Goal: Information Seeking & Learning: Find specific page/section

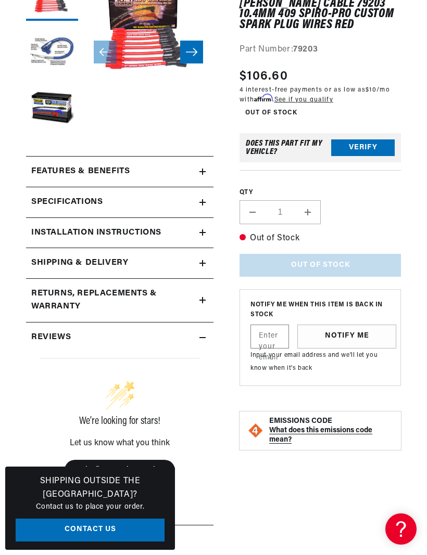
scroll to position [183, 0]
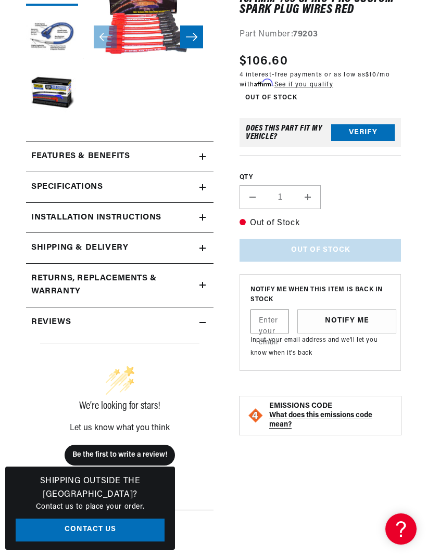
click at [209, 187] on summary "Specifications" at bounding box center [119, 187] width 187 height 30
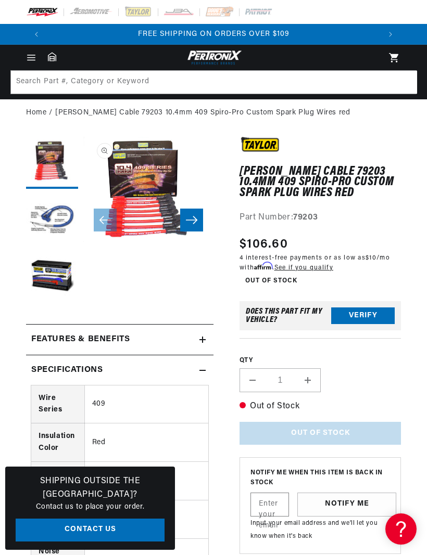
scroll to position [0, 333]
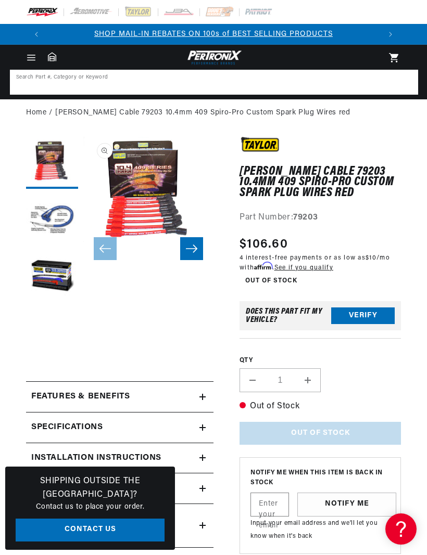
click at [263, 91] on input at bounding box center [214, 82] width 406 height 23
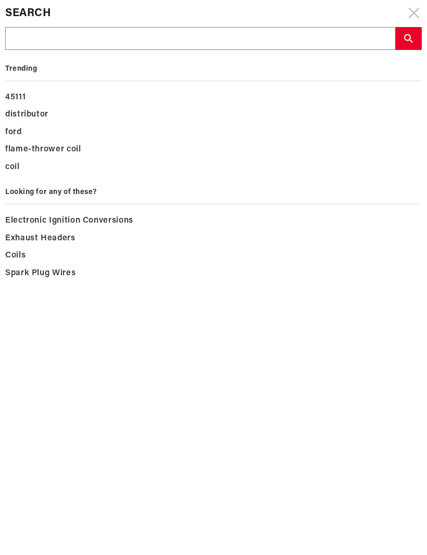
scroll to position [0, 333]
type input "7"
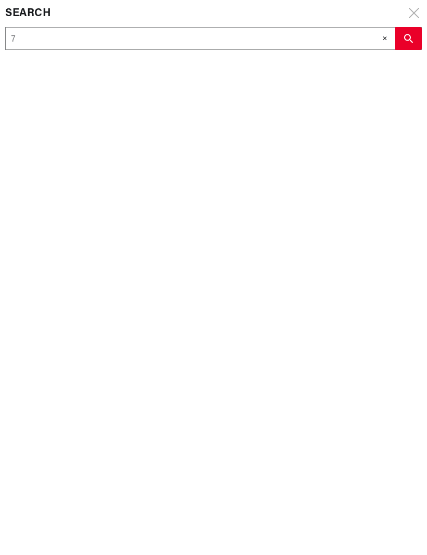
type input "79"
type input "792"
type input "7921"
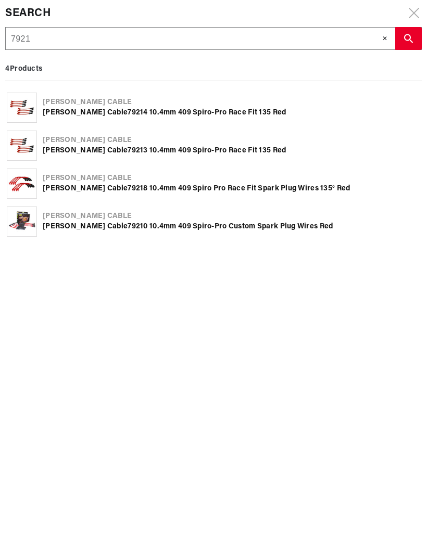
type input "79214"
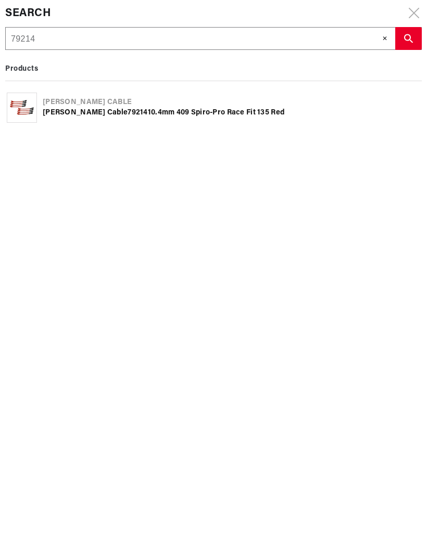
type input "7921"
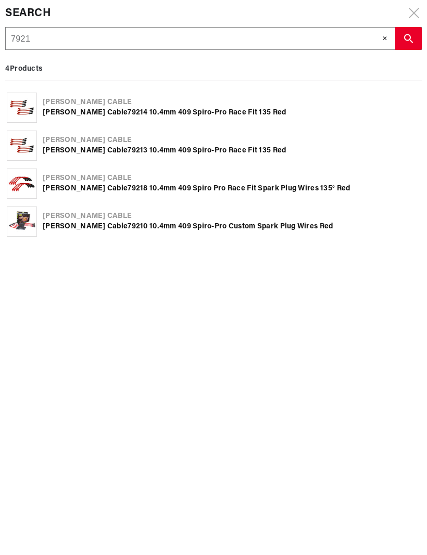
scroll to position [0, 0]
type input "7921"
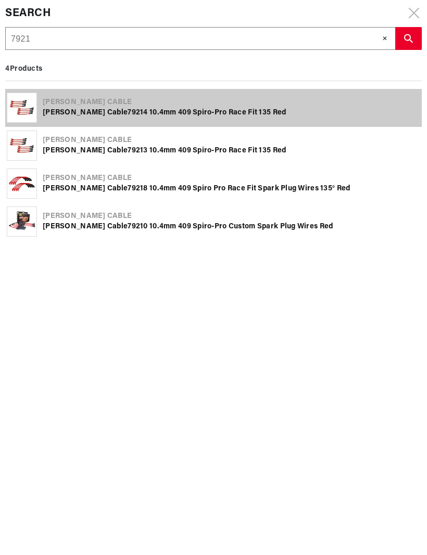
click at [201, 116] on div "Taylor Cable 7921 4 10.4mm 409 Spiro-Pro race fit 135 red" at bounding box center [231, 113] width 377 height 10
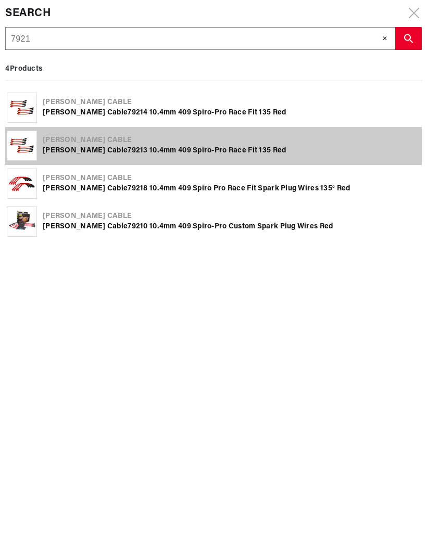
click at [215, 153] on div "Taylor Cable 7921 3 10.4mm 409 Spiro-Pro race fit 135 red" at bounding box center [231, 151] width 377 height 10
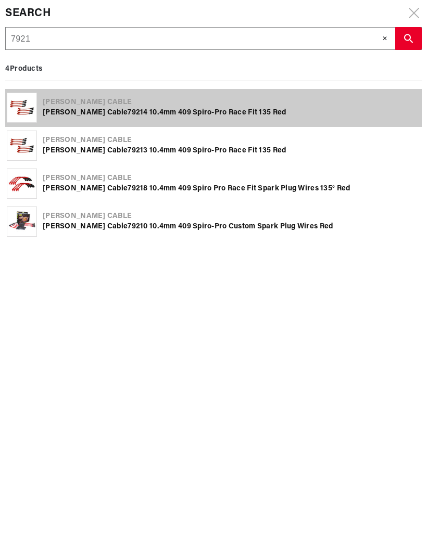
click at [218, 113] on div "Taylor Cable 7921 4 10.4mm 409 Spiro-Pro race fit 135 red" at bounding box center [231, 113] width 377 height 10
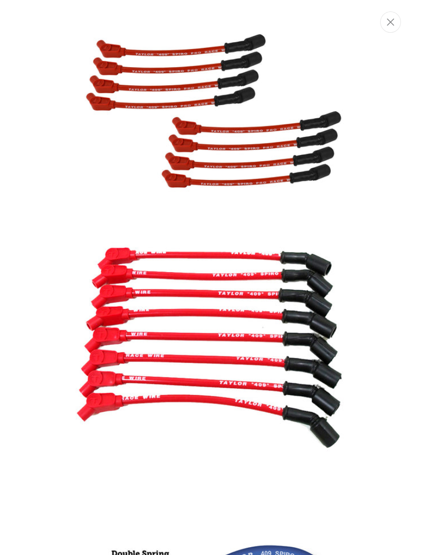
click at [393, 23] on icon "Close" at bounding box center [390, 22] width 7 height 8
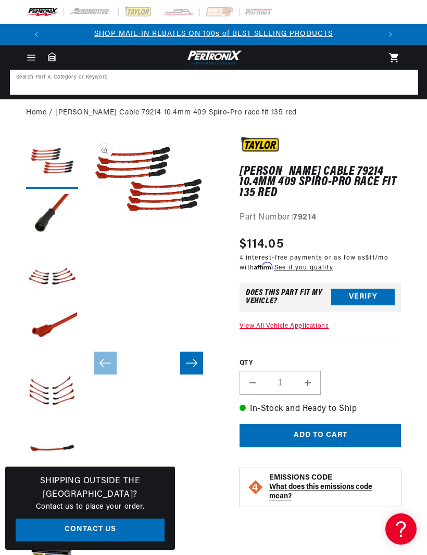
click at [269, 85] on input at bounding box center [214, 82] width 406 height 23
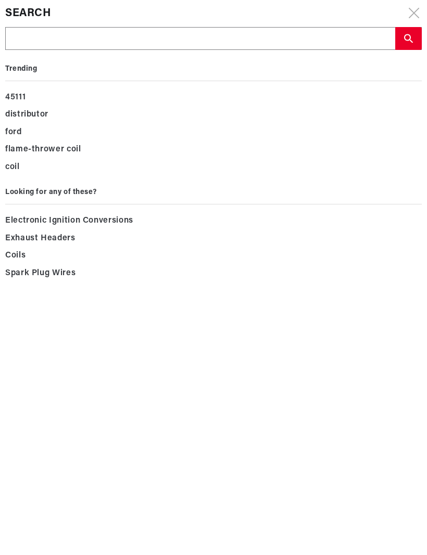
scroll to position [0, 333]
type input "7"
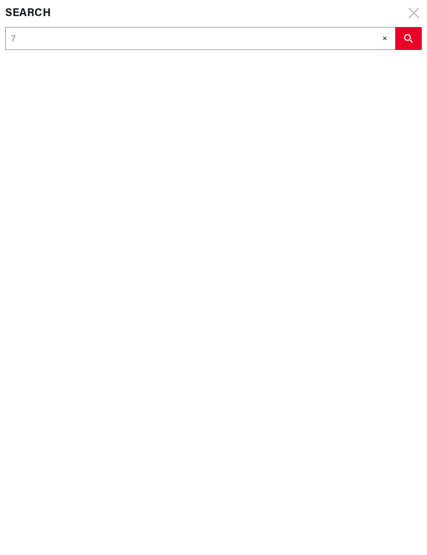
type input "79"
type input "792"
type input "7920"
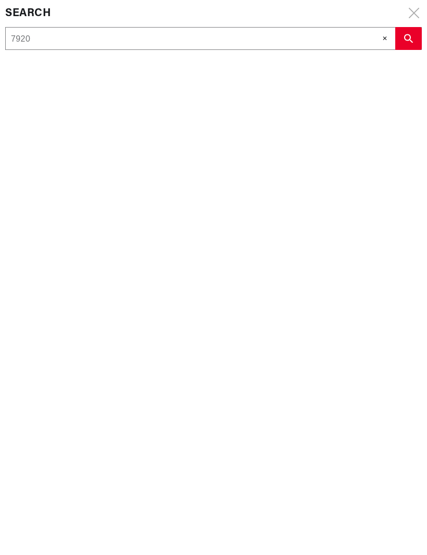
type input "7920"
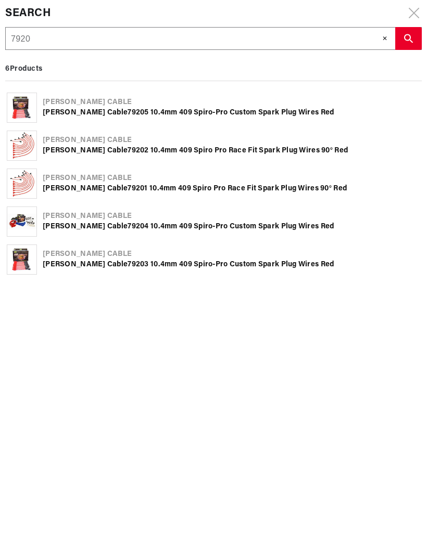
scroll to position [0, 0]
type input "7920"
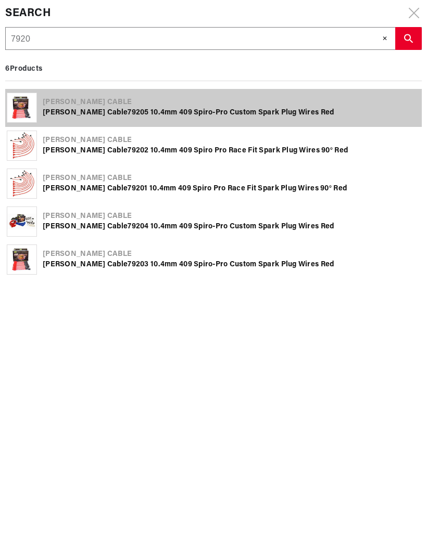
click at [271, 119] on div "Taylor Cable Taylor Cable 7920 5 10.4mm 409 Spiro-Pro Custom Spark Plug Wires r…" at bounding box center [213, 108] width 416 height 38
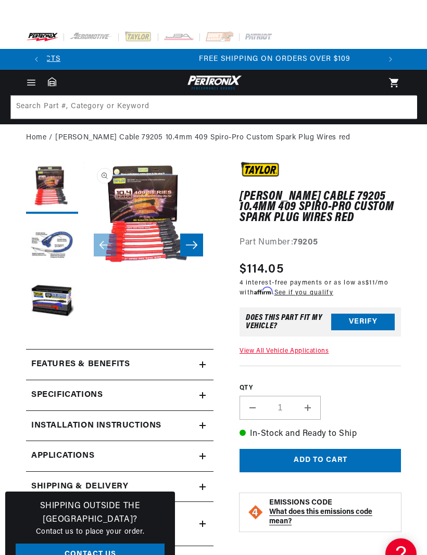
scroll to position [0, 333]
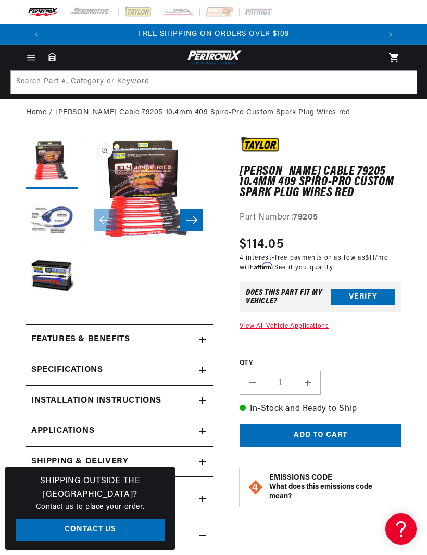
click at [40, 56] on span "Menu" at bounding box center [31, 57] width 23 height 11
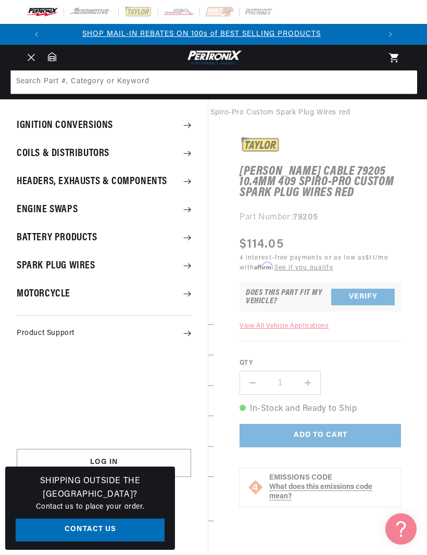
scroll to position [0, 0]
click at [196, 269] on summary "Spark Plug Wires" at bounding box center [104, 265] width 208 height 27
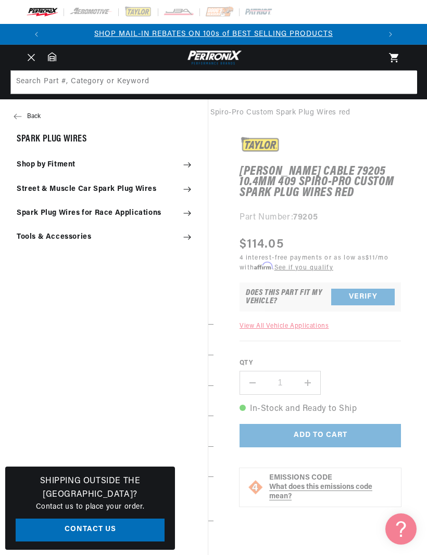
click at [188, 157] on summary "Shop by Fitment" at bounding box center [104, 165] width 208 height 23
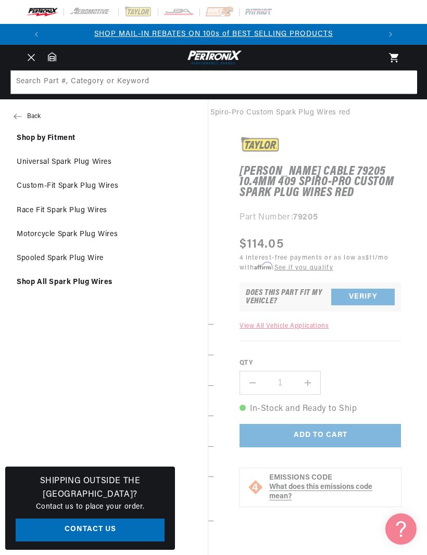
click at [14, 112] on button "Back" at bounding box center [104, 116] width 208 height 21
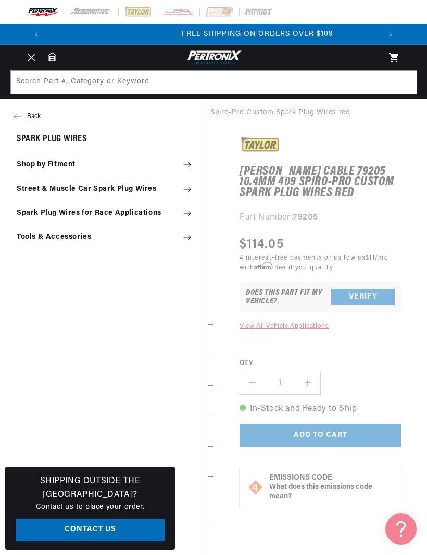
scroll to position [0, 333]
click at [194, 193] on summary "Street & Muscle Car Spark Plug Wires" at bounding box center [104, 189] width 208 height 23
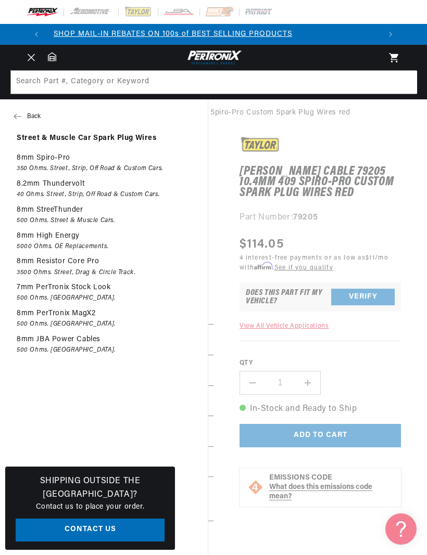
scroll to position [0, 0]
click at [16, 118] on icon at bounding box center [18, 116] width 8 height 8
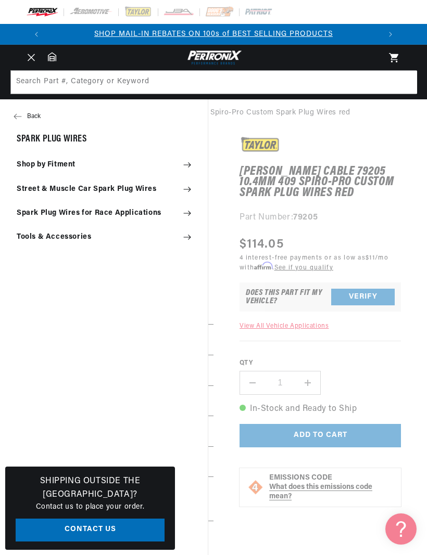
click at [189, 214] on icon at bounding box center [187, 213] width 8 height 8
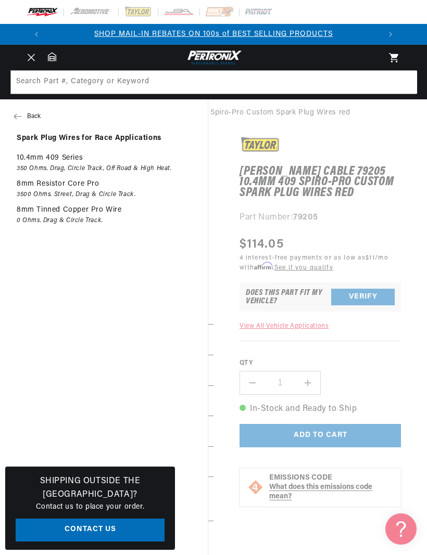
click at [169, 164] on link "10.4mm 409 Series 350 Ohms. Drag, Circle Track, Off Road & High Heat." at bounding box center [104, 163] width 208 height 25
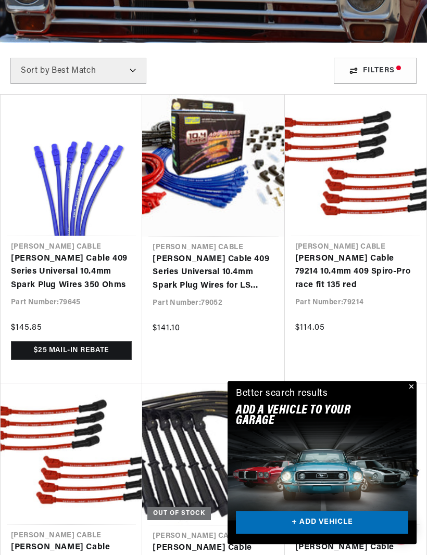
scroll to position [230, 0]
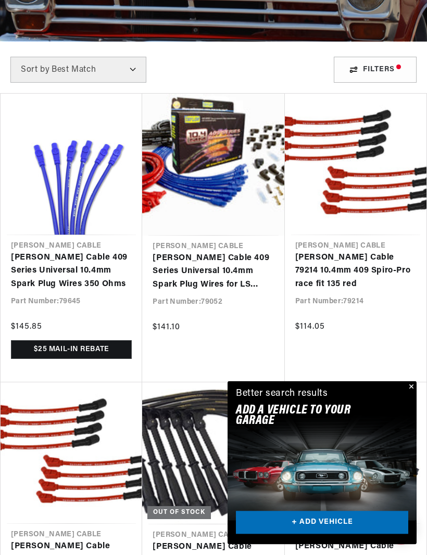
click at [409, 394] on button "Close" at bounding box center [410, 387] width 12 height 12
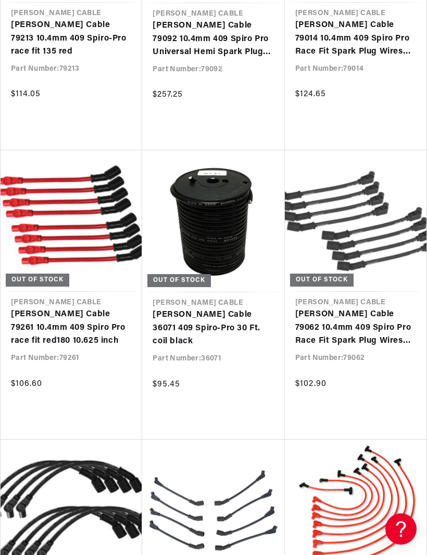
scroll to position [0, 333]
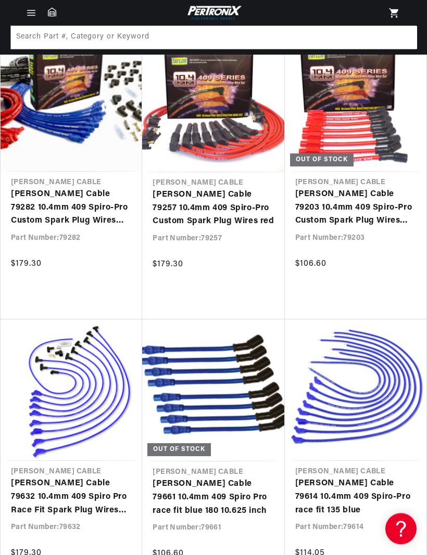
scroll to position [0, 333]
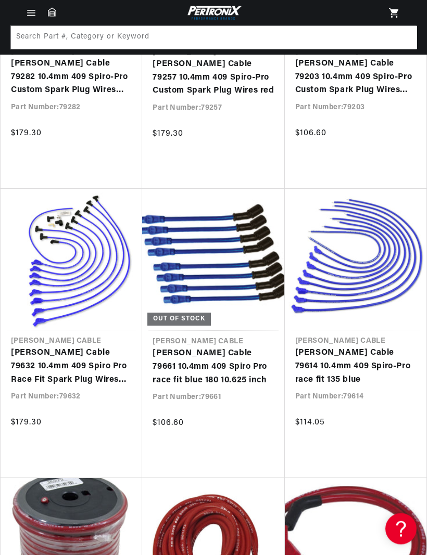
scroll to position [2433, 0]
